Goal: Task Accomplishment & Management: Complete application form

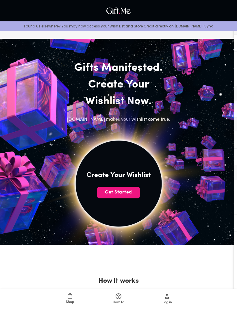
click at [106, 193] on span "Get Started" at bounding box center [118, 192] width 43 height 6
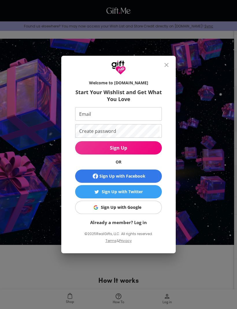
click at [84, 112] on input "Email" at bounding box center [117, 114] width 84 height 14
type input "nurah1990kh@gmail.com"
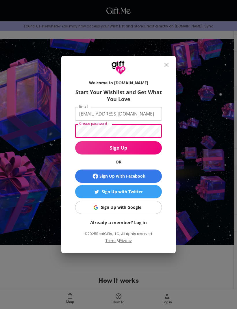
click at [90, 120] on input "nurah1990kh@gmail.com" at bounding box center [117, 114] width 84 height 14
click at [86, 152] on button "Sign Up" at bounding box center [118, 147] width 87 height 13
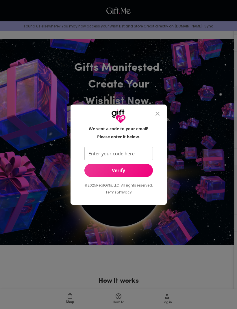
click at [88, 152] on input "Enter your code here" at bounding box center [117, 154] width 66 height 14
click at [94, 174] on button "Verify" at bounding box center [118, 170] width 68 height 13
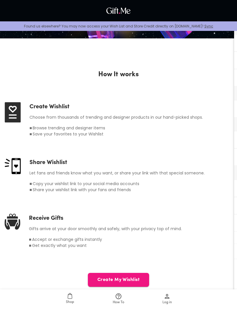
scroll to position [207, 0]
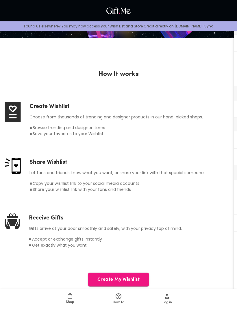
click at [94, 284] on button "Create My Wishlist" at bounding box center [118, 280] width 61 height 14
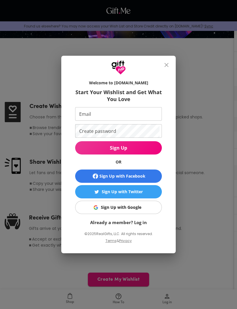
click at [88, 211] on span "Sign Up with Google" at bounding box center [117, 207] width 79 height 6
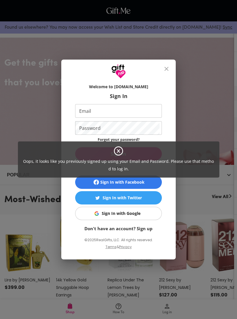
click at [163, 69] on div "Oops, it looks like you previously signed up using your Email and Password. Ple…" at bounding box center [118, 159] width 237 height 319
click at [167, 67] on div "Oops, it looks like you previously signed up using your Email and Password. Ple…" at bounding box center [118, 159] width 237 height 319
click at [166, 67] on div "Oops, it looks like you previously signed up using your Email and Password. Ple…" at bounding box center [118, 159] width 237 height 319
